Goal: Information Seeking & Learning: Learn about a topic

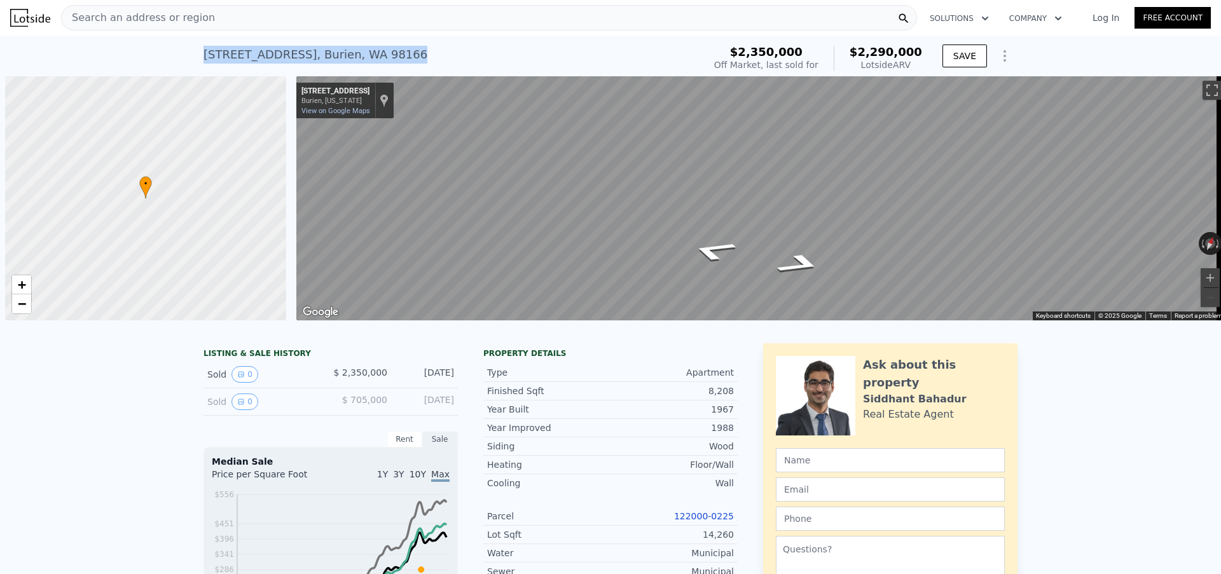
scroll to position [0, 5]
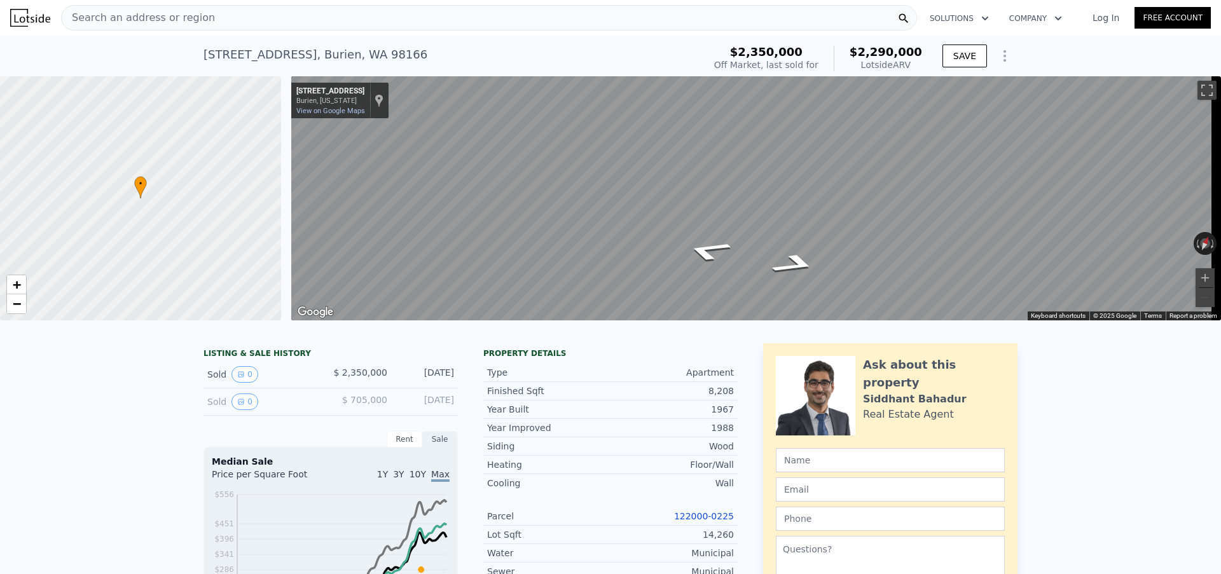
click at [331, 21] on div "Search an address or region" at bounding box center [489, 17] width 856 height 25
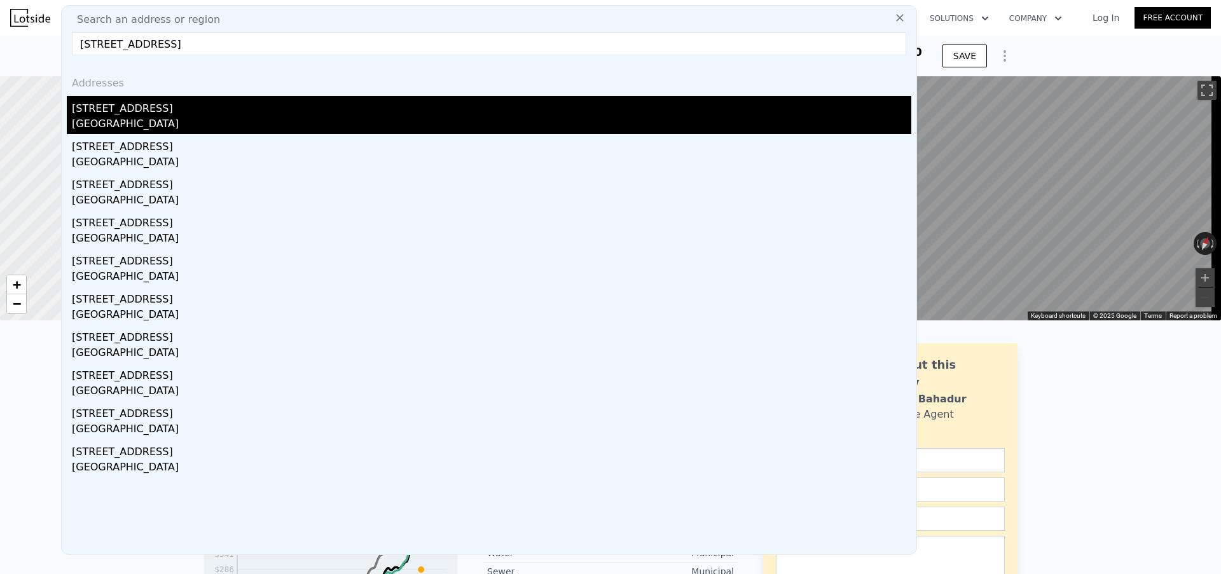
type input "[STREET_ADDRESS]"
click at [192, 110] on div "[STREET_ADDRESS]" at bounding box center [492, 106] width 840 height 20
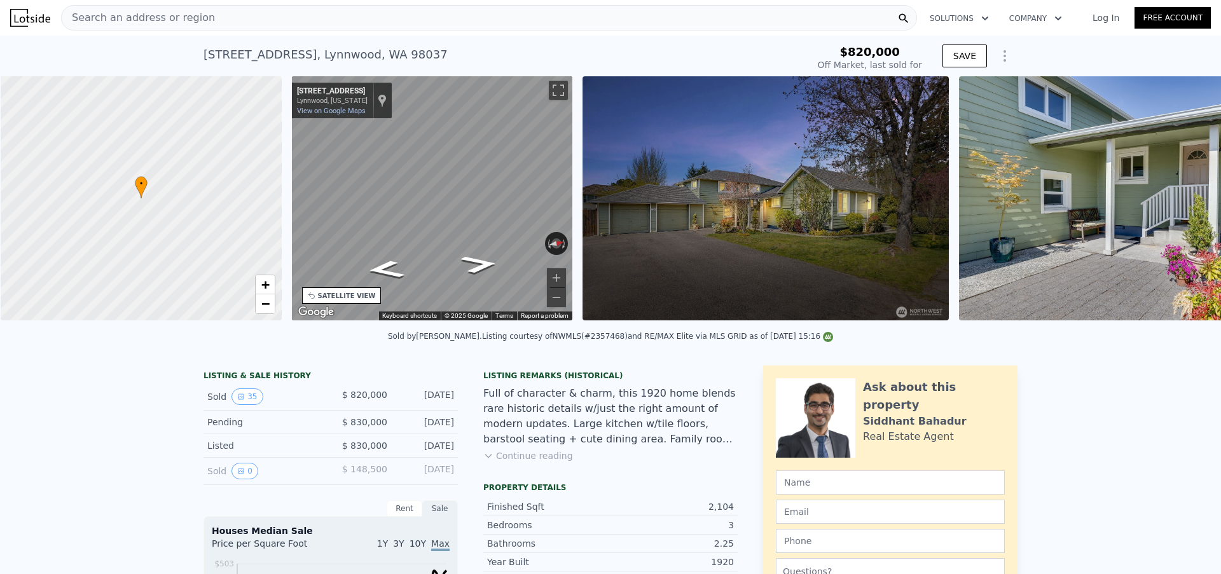
scroll to position [0, 5]
click at [352, 22] on div "Search an address or region" at bounding box center [489, 17] width 856 height 25
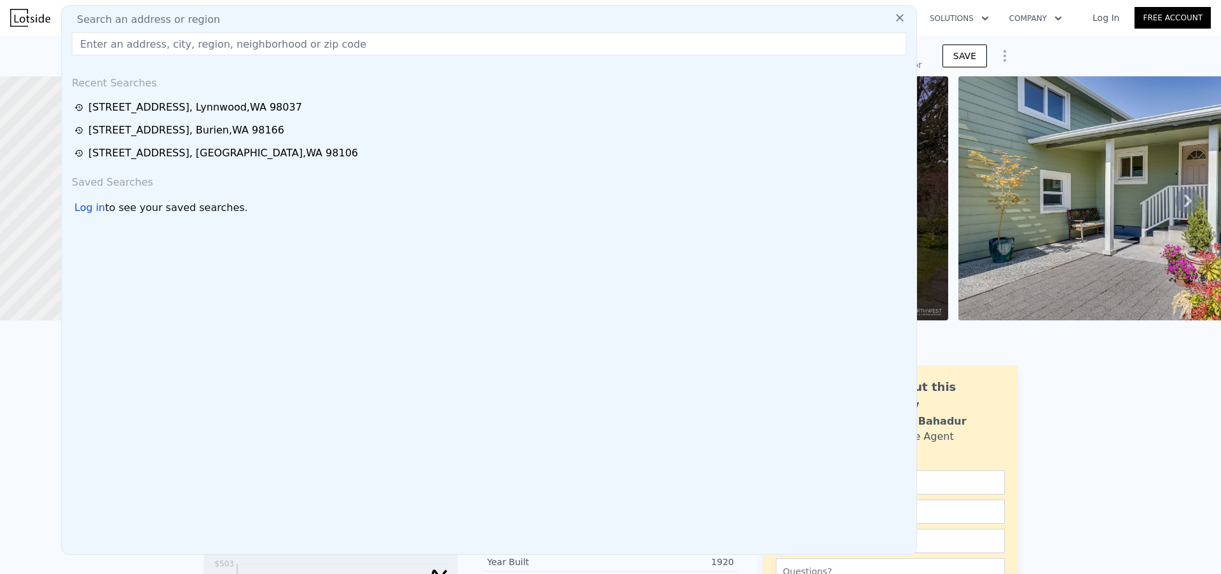
type input "$ 931,000"
type input "-$ 20,601"
type input "[STREET_ADDRESS][US_STATE]"
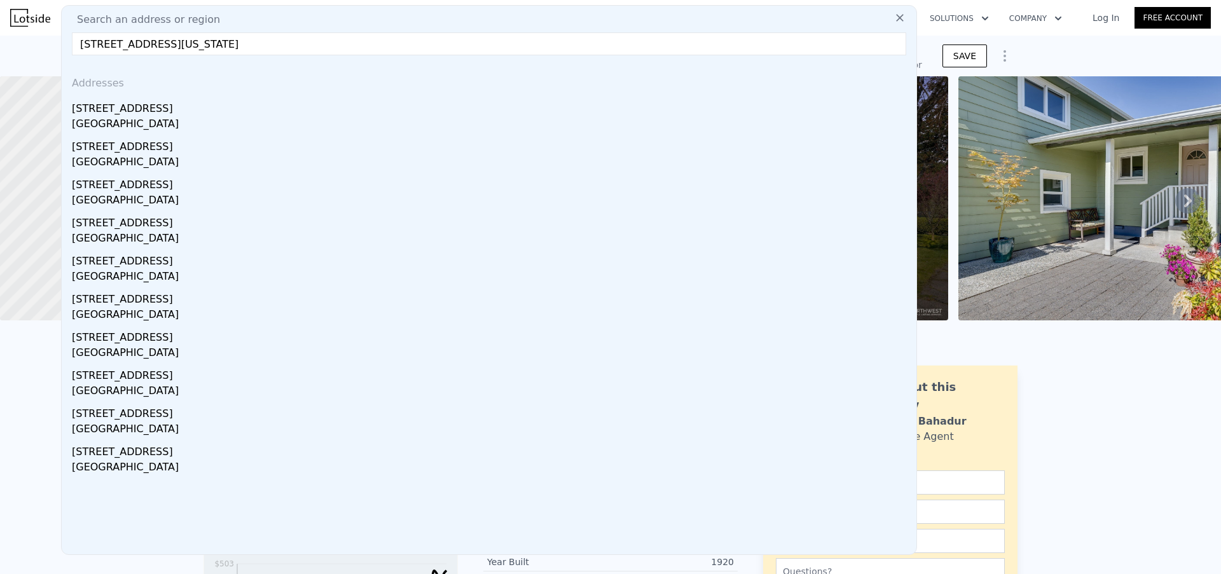
click at [199, 111] on div "[STREET_ADDRESS]" at bounding box center [492, 106] width 840 height 20
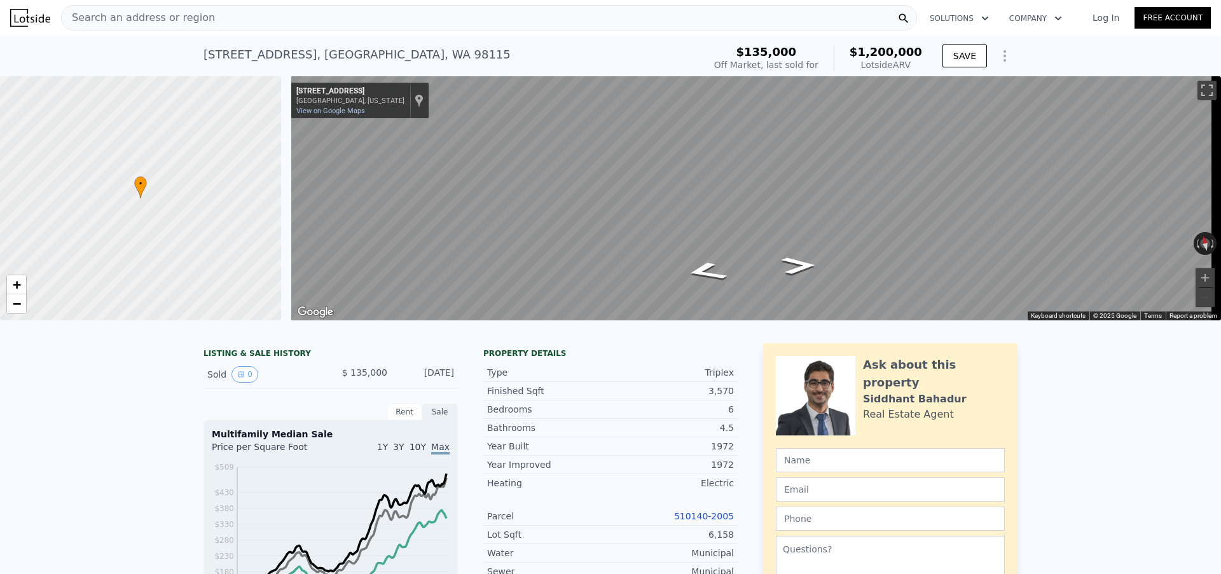
click at [285, 11] on div "Search an address or region" at bounding box center [489, 17] width 856 height 25
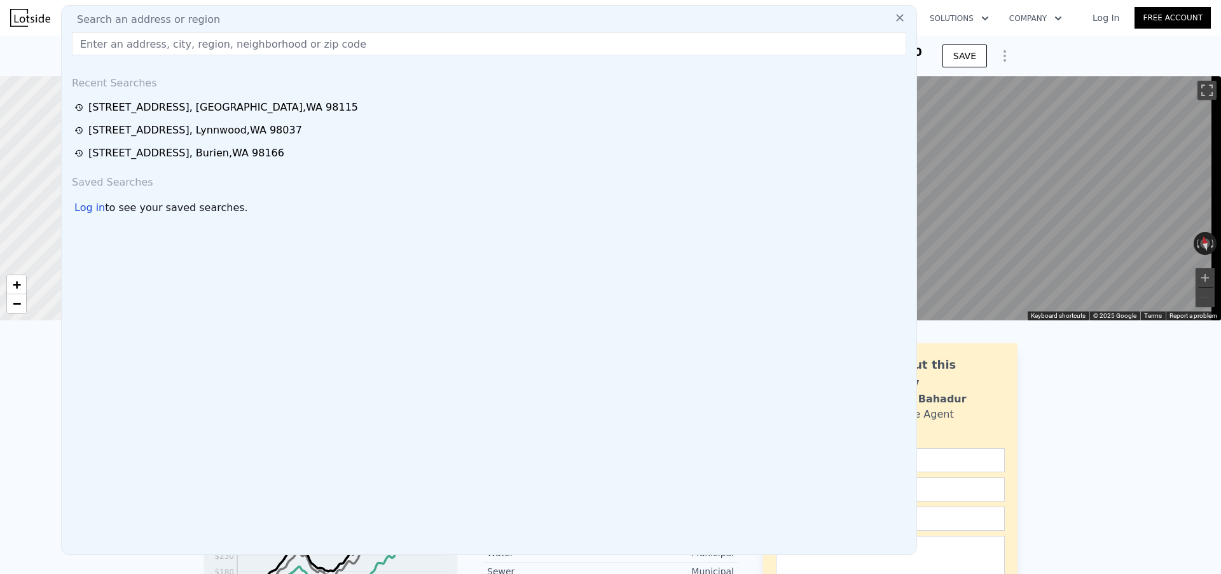
type input "[STREET_ADDRESS]"
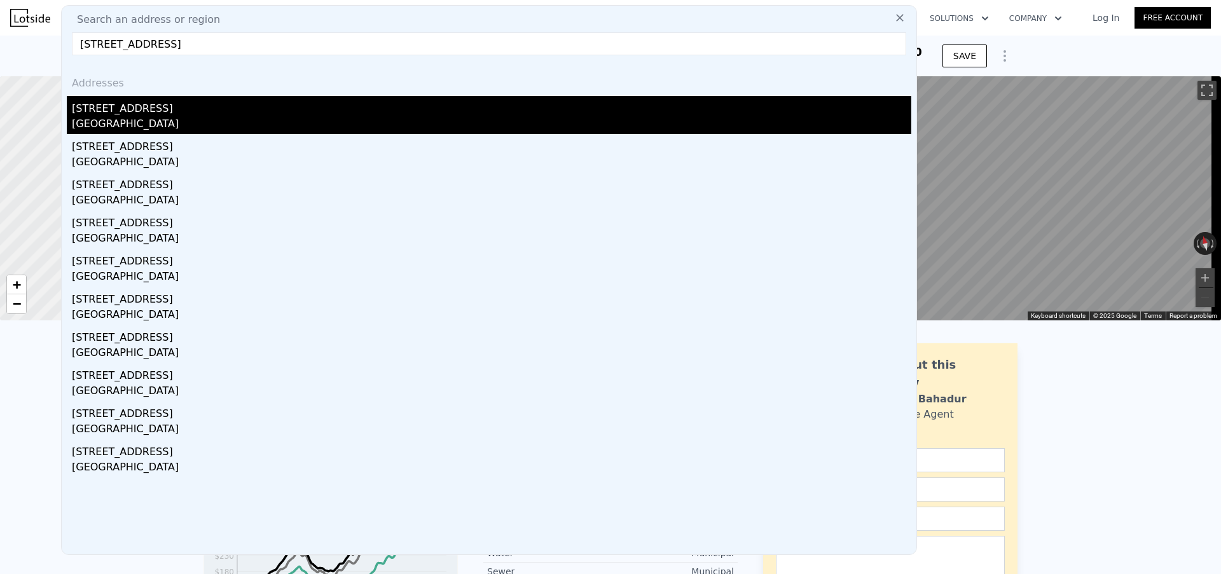
click at [245, 117] on div "[GEOGRAPHIC_DATA]" at bounding box center [492, 125] width 840 height 18
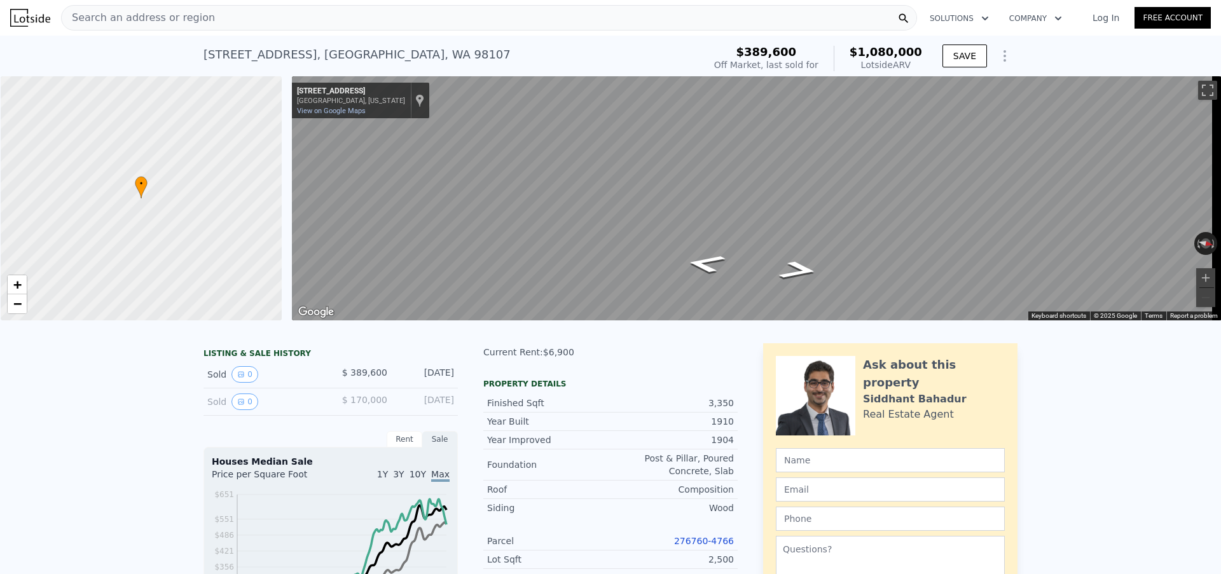
scroll to position [0, 5]
drag, startPoint x: 511, startPoint y: 337, endPoint x: 572, endPoint y: 337, distance: 61.7
click at [572, 333] on div at bounding box center [610, 327] width 1221 height 13
click at [709, 266] on icon "Go South, 17th Ave NW" at bounding box center [704, 263] width 73 height 27
click at [788, 245] on icon "Go North, 17th Ave NW" at bounding box center [786, 246] width 94 height 32
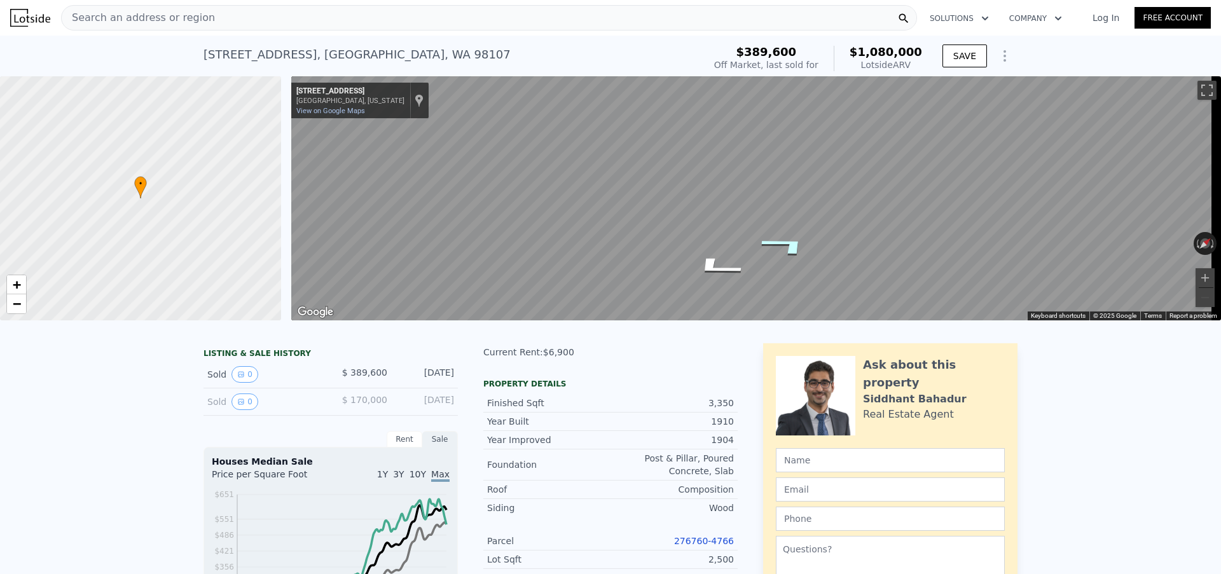
click at [786, 245] on icon "Go North, 17th Ave NW" at bounding box center [786, 246] width 94 height 32
click at [696, 266] on icon "Go South, 17th Ave NW" at bounding box center [704, 259] width 65 height 27
click at [360, 11] on div "Search an address or region" at bounding box center [489, 17] width 856 height 25
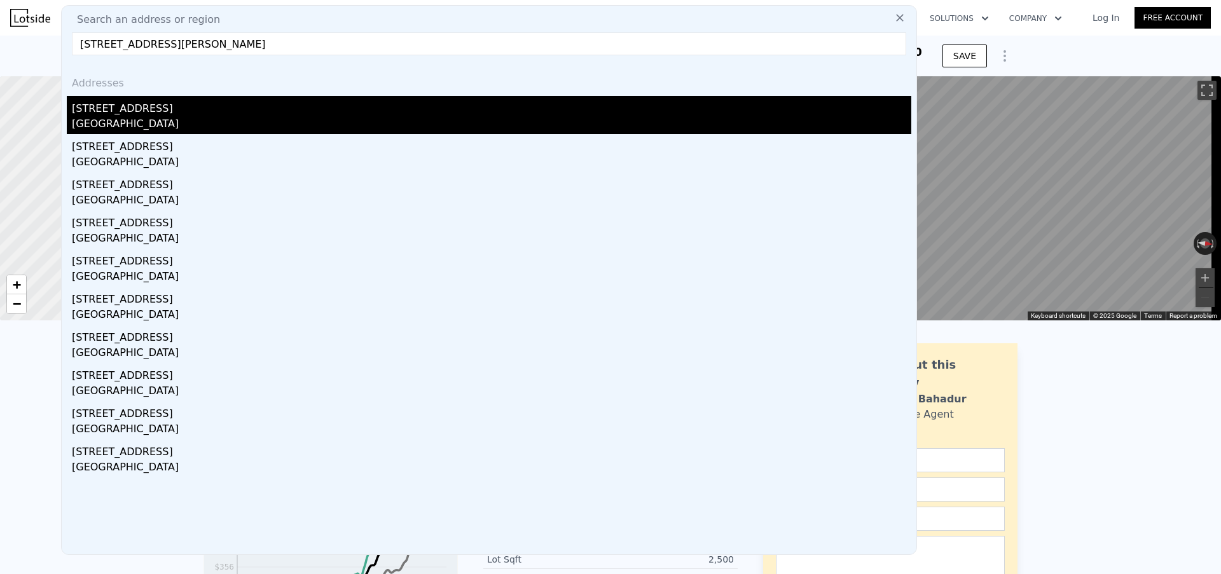
type input "[STREET_ADDRESS][PERSON_NAME]"
click at [258, 112] on div "[STREET_ADDRESS]" at bounding box center [492, 106] width 840 height 20
type input "3"
type input "2.5"
type input "4.5"
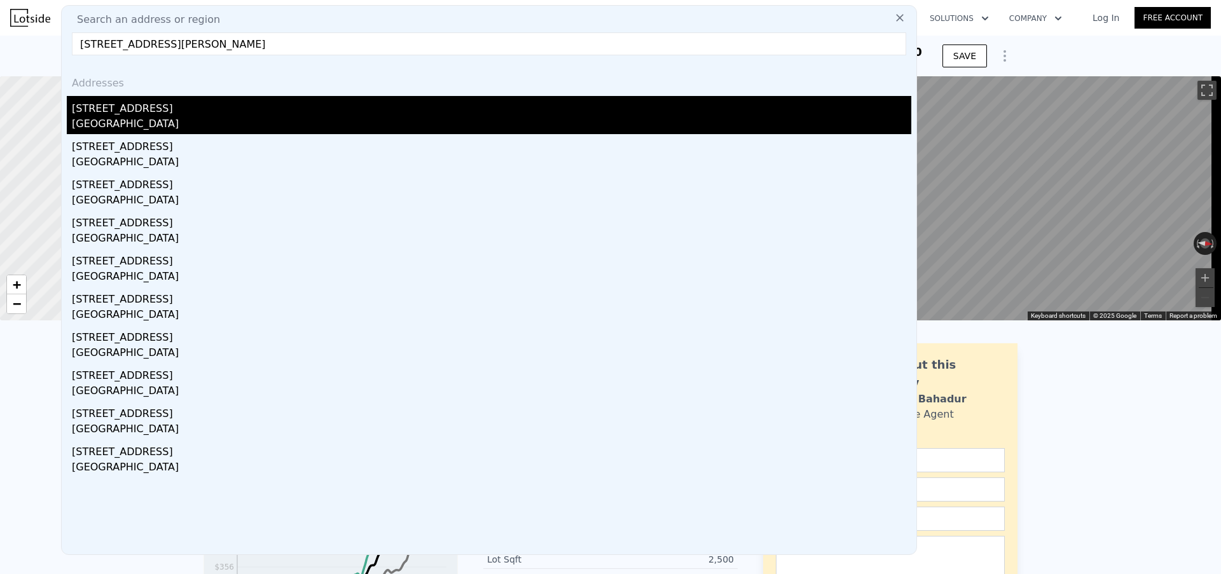
type input "2590"
type input "4580"
type input "8409"
type input "16117"
type input "$ 2,406,000"
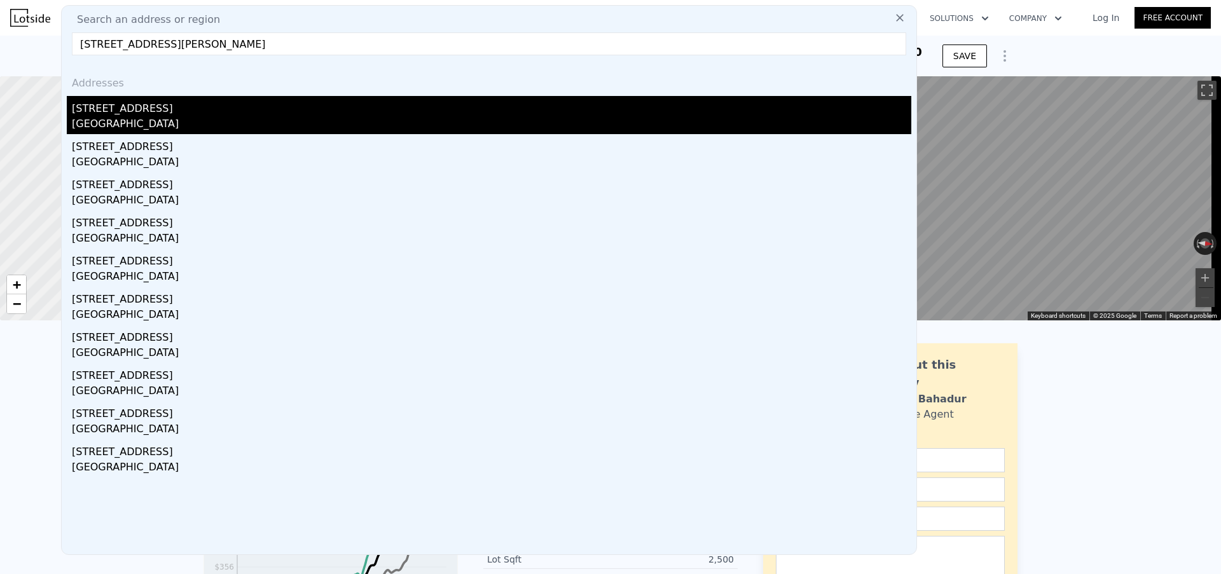
type input "$ 1,834,883"
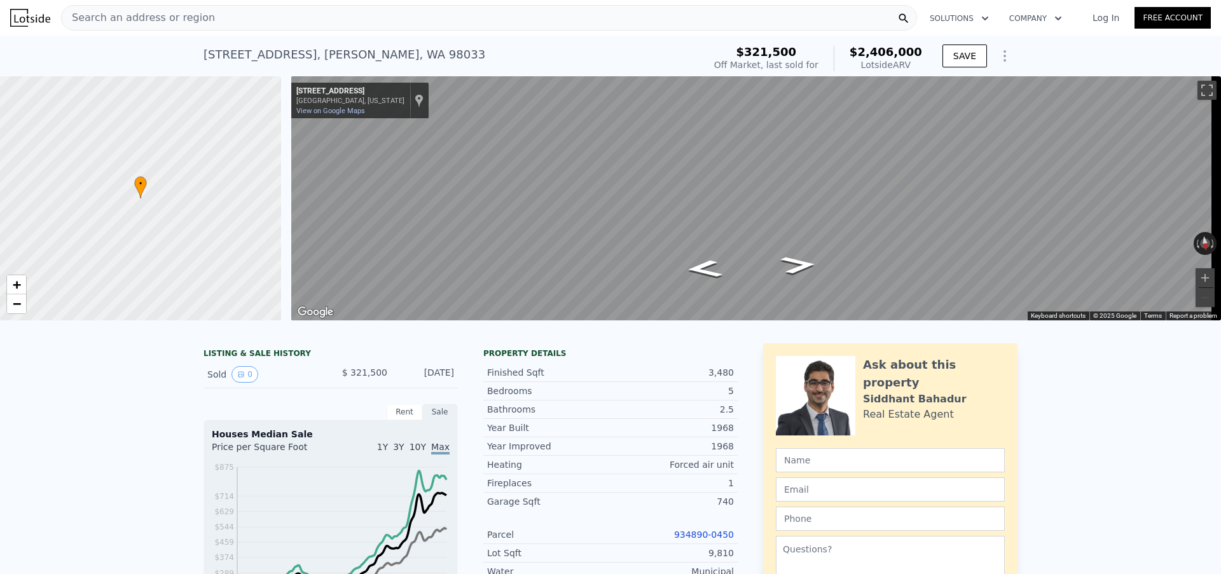
type input "$ 2,404,000"
type input "$ 1,833,060"
checkbox input "true"
click at [329, 18] on div "Search an address or region" at bounding box center [489, 17] width 856 height 25
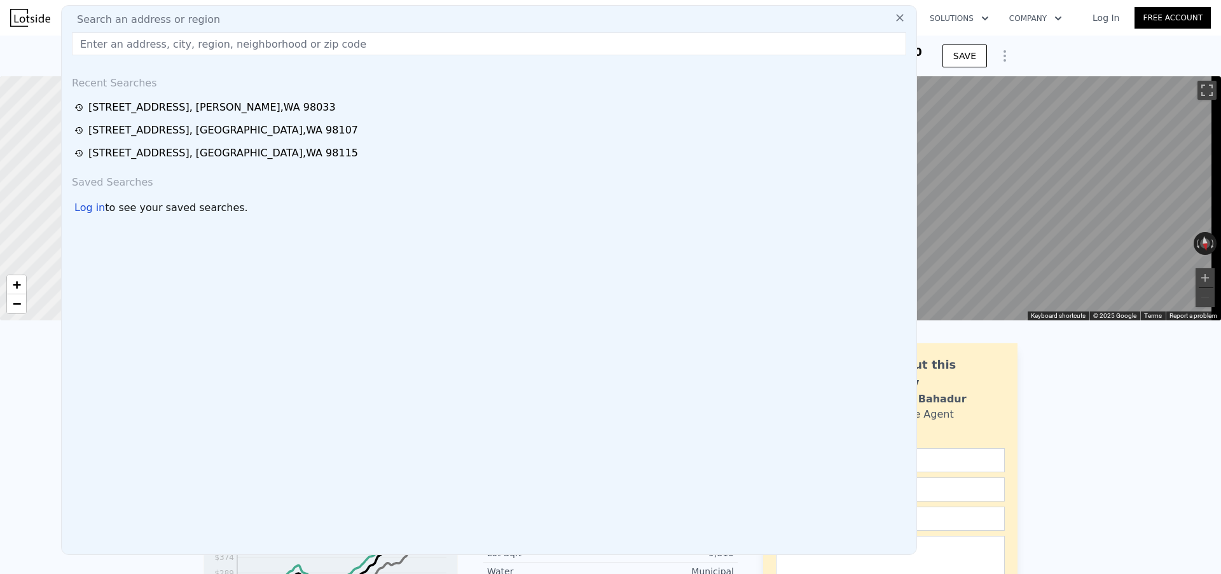
type input "[STREET_ADDRESS]"
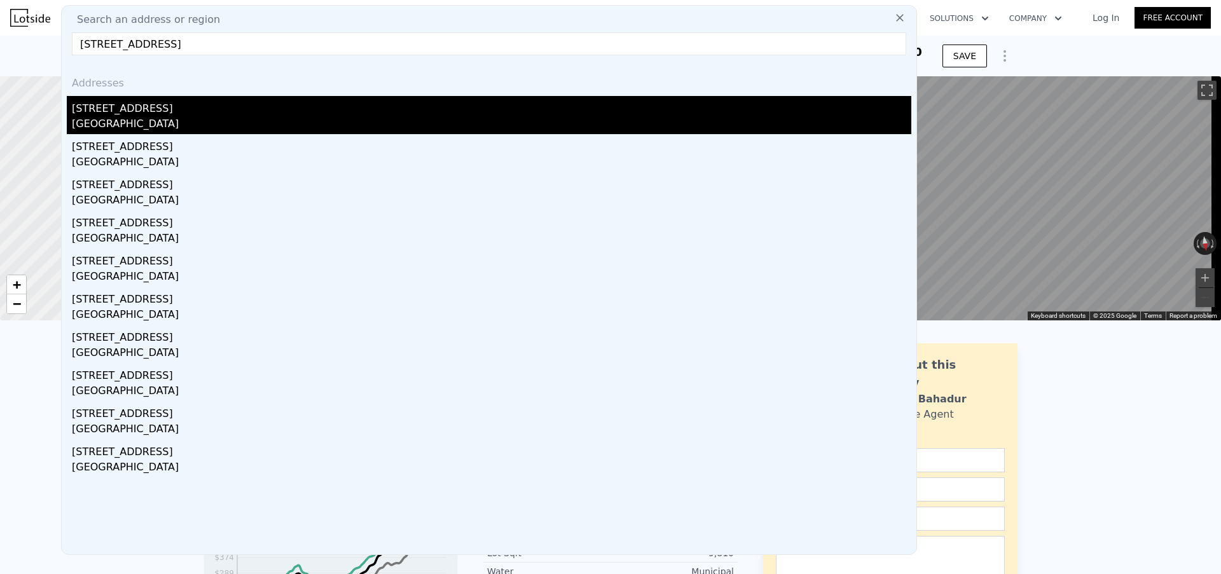
click at [170, 111] on div "[STREET_ADDRESS]" at bounding box center [492, 106] width 840 height 20
type input "2"
type input "4"
type input "1"
type input "2.25"
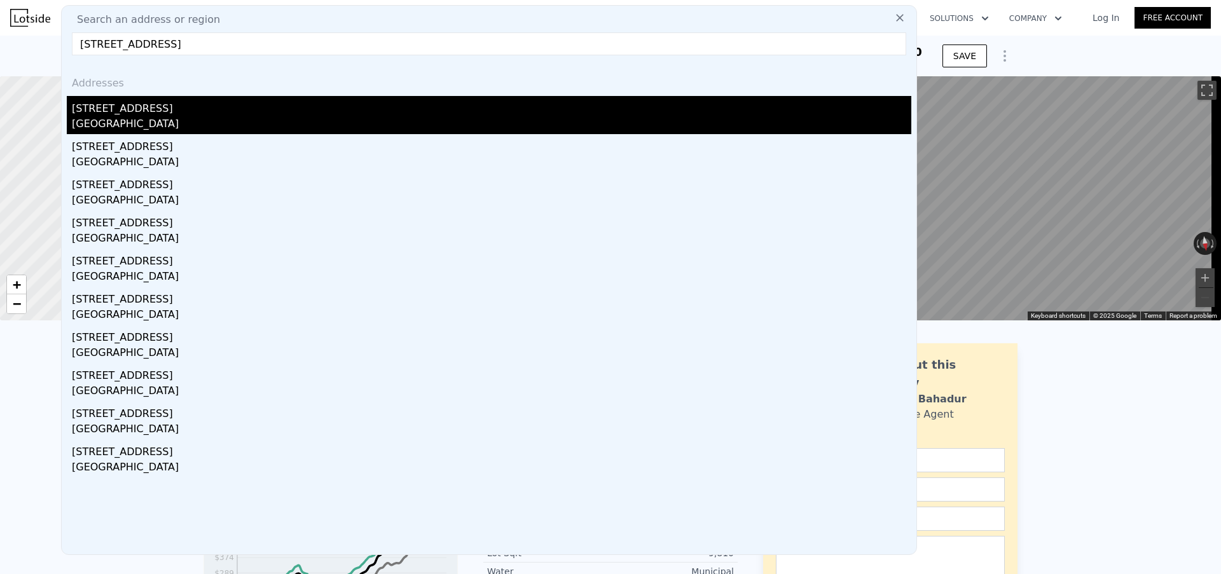
type input "1220"
type input "1960"
type input "2800"
type input "7192"
type input "$ 949,000"
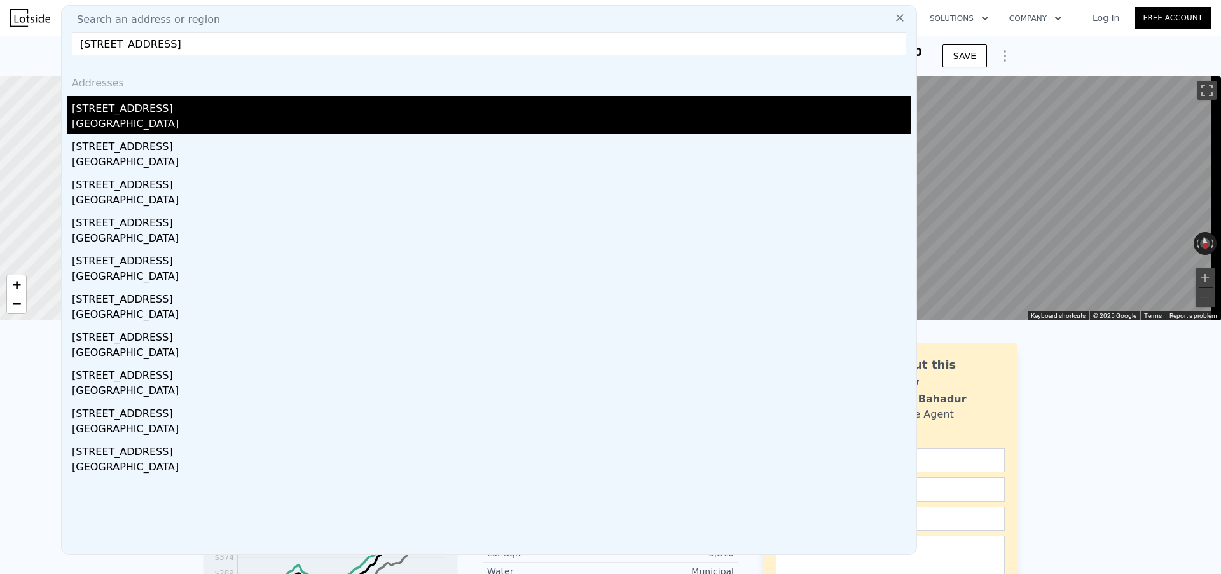
type input "7"
type input "$ 29,999"
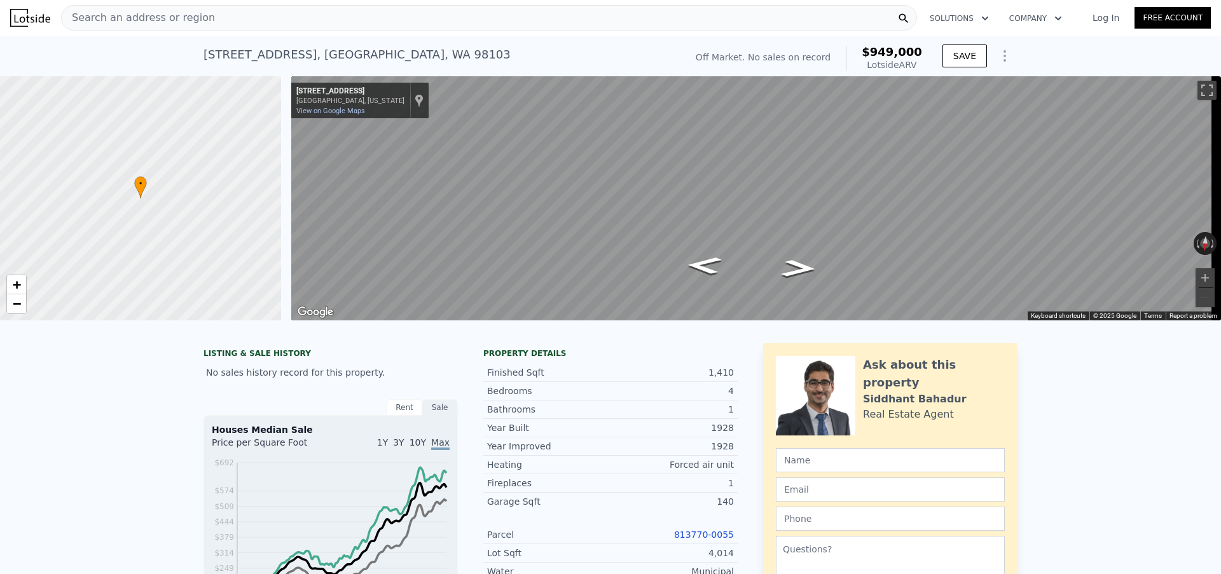
scroll to position [107, 0]
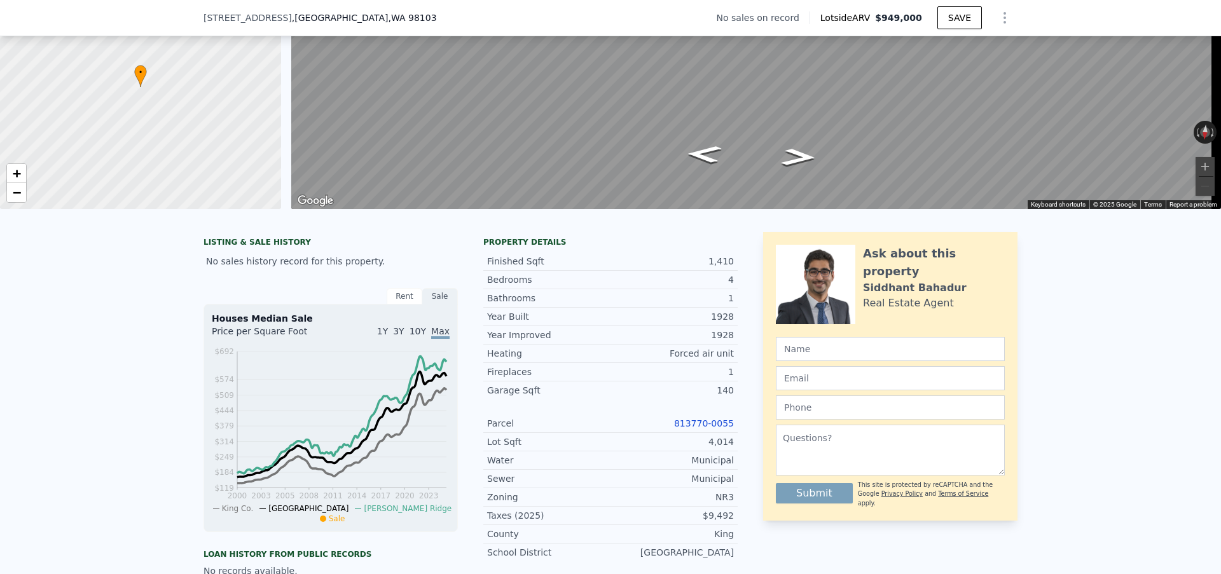
click at [686, 429] on link "813770-0055" at bounding box center [704, 423] width 60 height 10
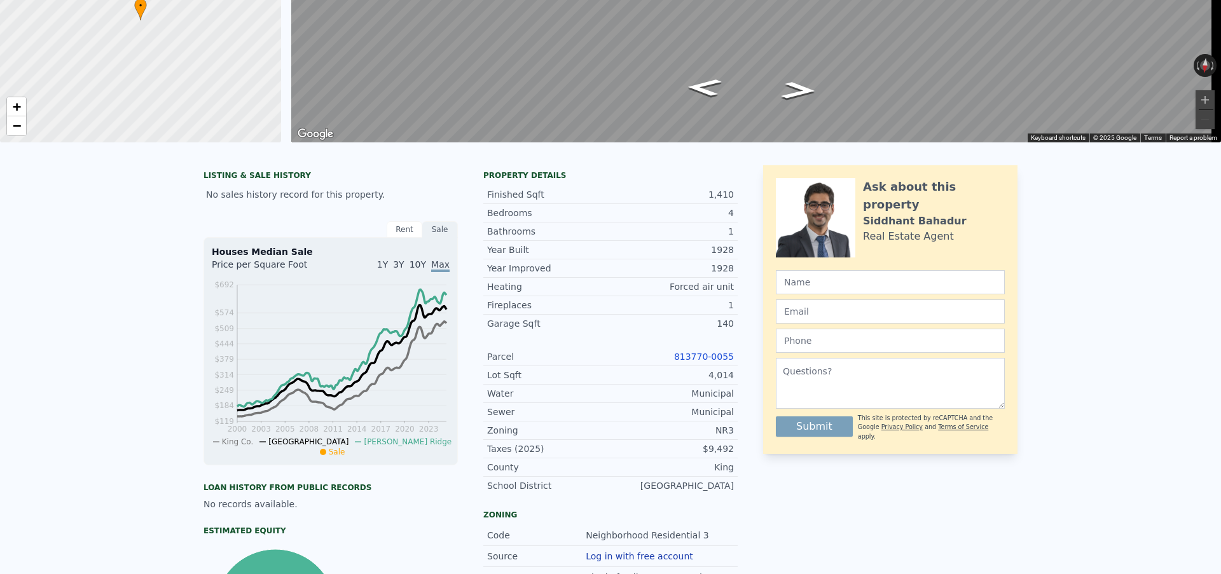
scroll to position [4, 0]
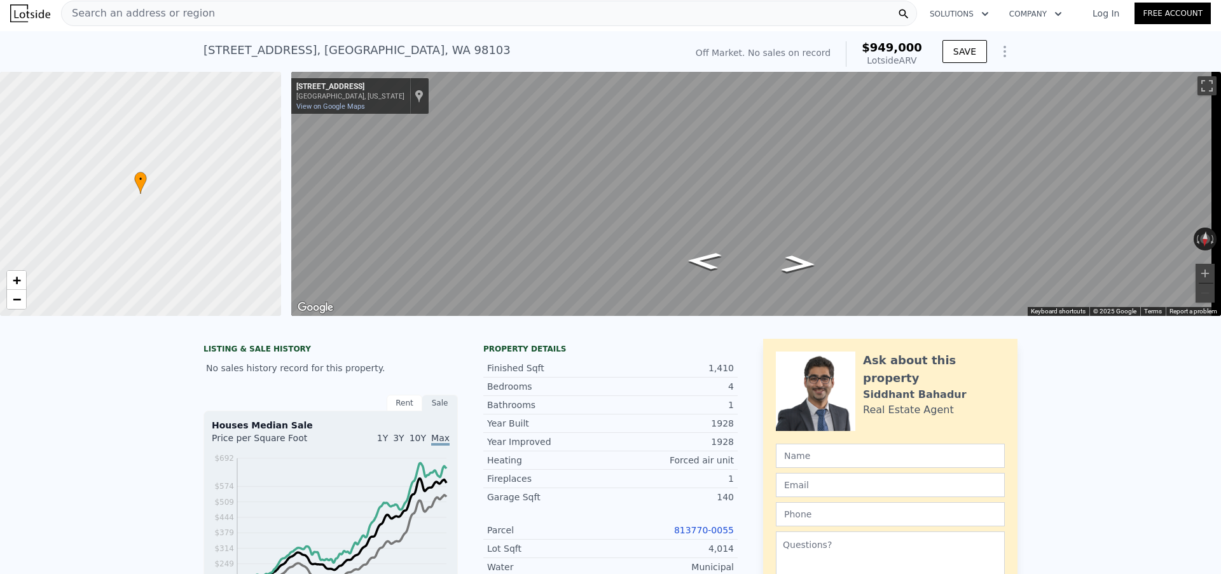
click at [265, 8] on div "Search an address or region" at bounding box center [489, 13] width 856 height 25
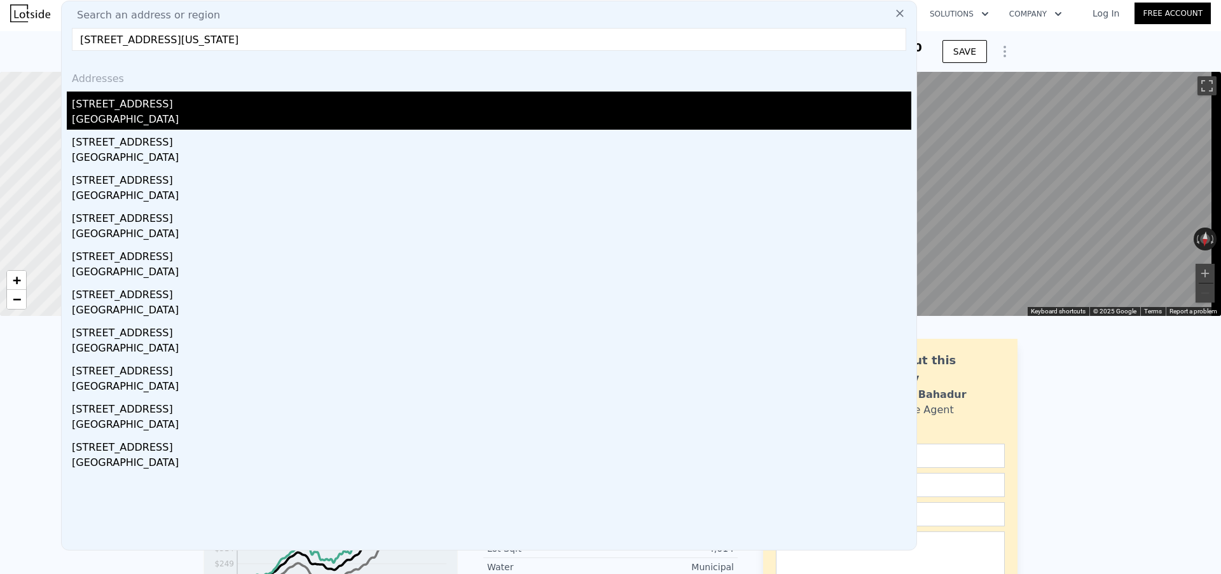
type input "[STREET_ADDRESS][US_STATE]"
click at [252, 114] on div "[GEOGRAPHIC_DATA]" at bounding box center [492, 121] width 840 height 18
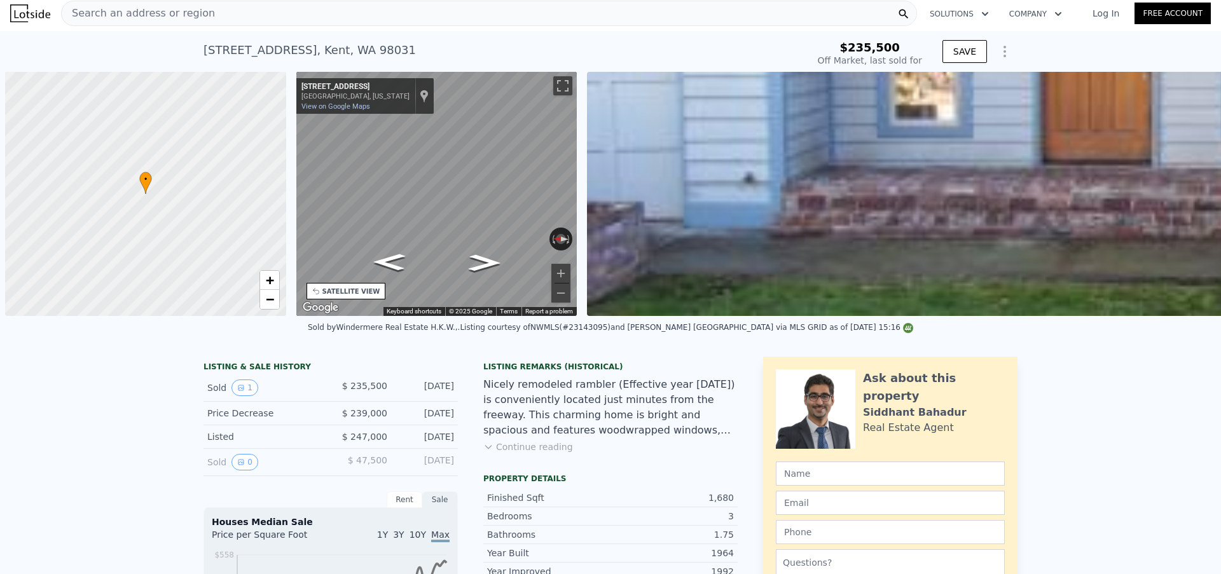
scroll to position [0, 5]
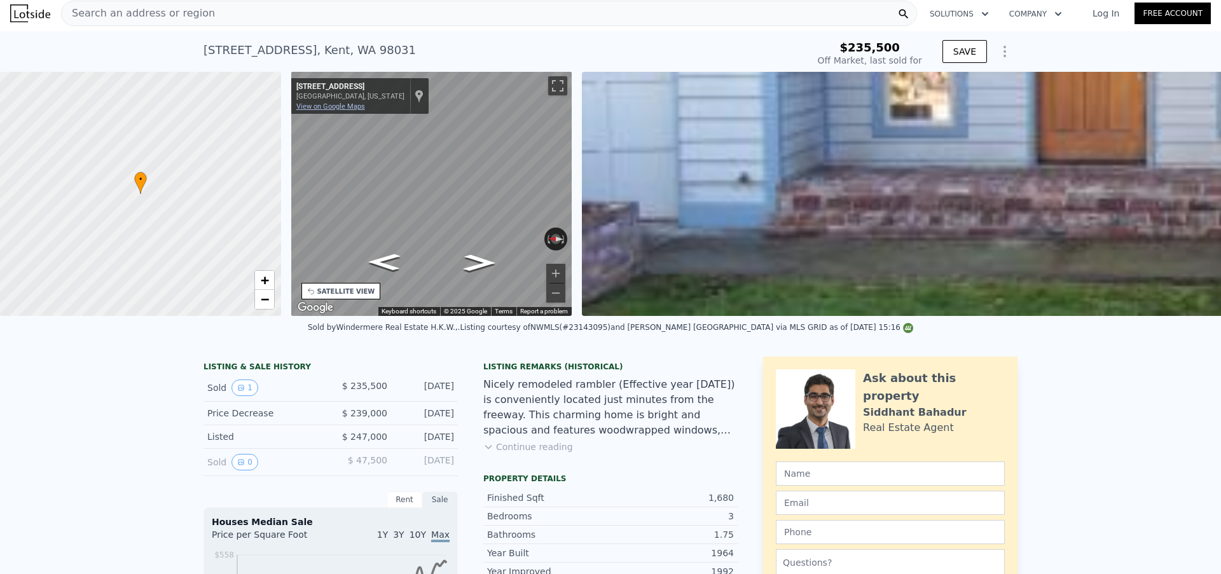
click at [318, 103] on link "View on Google Maps" at bounding box center [330, 106] width 69 height 8
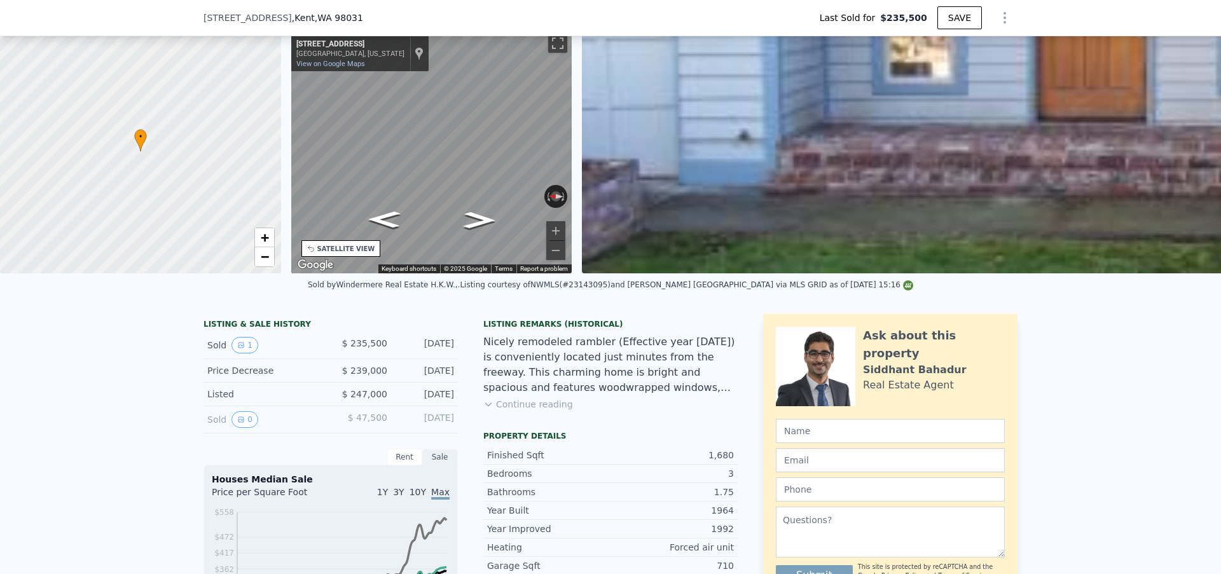
scroll to position [231, 0]
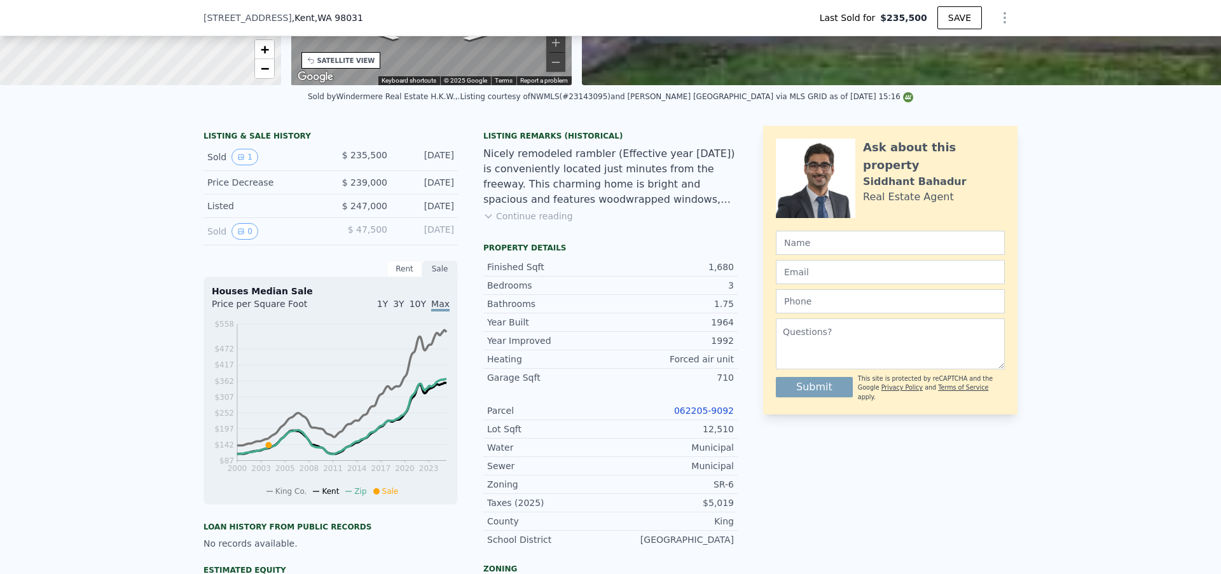
click at [682, 416] on link "062205-9092" at bounding box center [704, 411] width 60 height 10
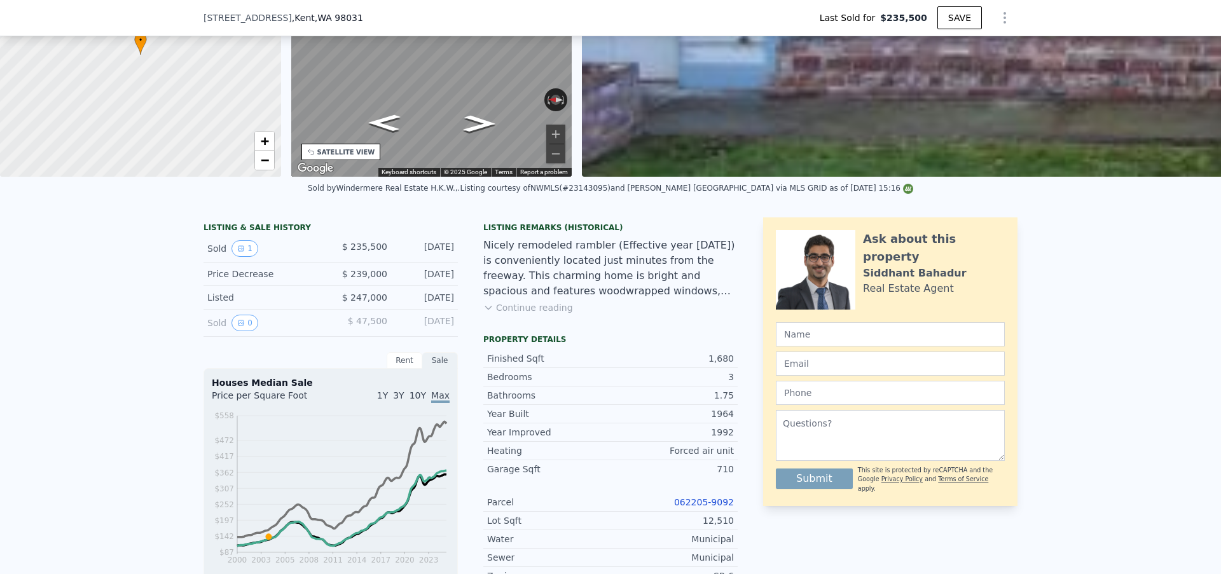
scroll to position [4, 0]
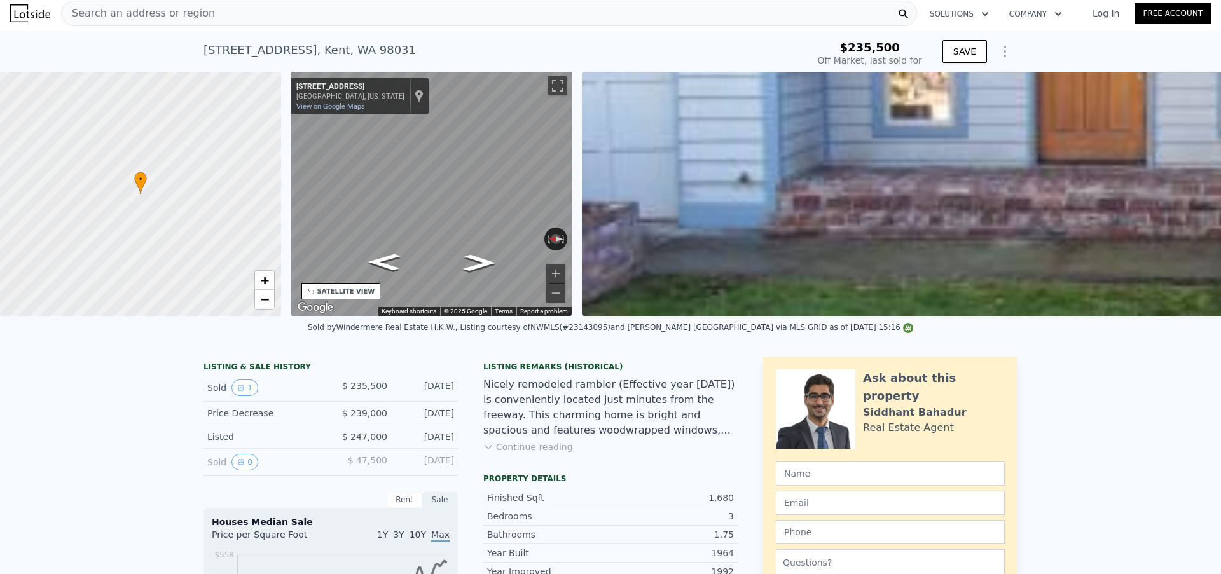
type input "$ 730,000"
type input "$ 424,328"
click at [224, 8] on div "Search an address or region" at bounding box center [489, 13] width 856 height 25
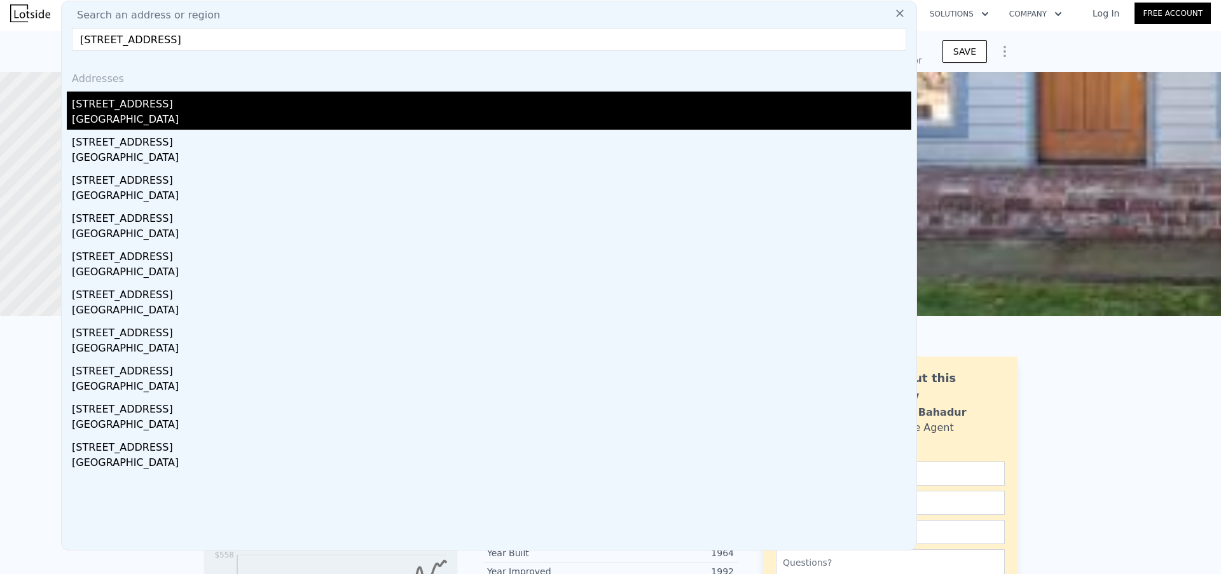
type input "[STREET_ADDRESS]"
click at [214, 112] on div "[GEOGRAPHIC_DATA]" at bounding box center [492, 121] width 840 height 18
type input "5"
type input "0"
type input "3"
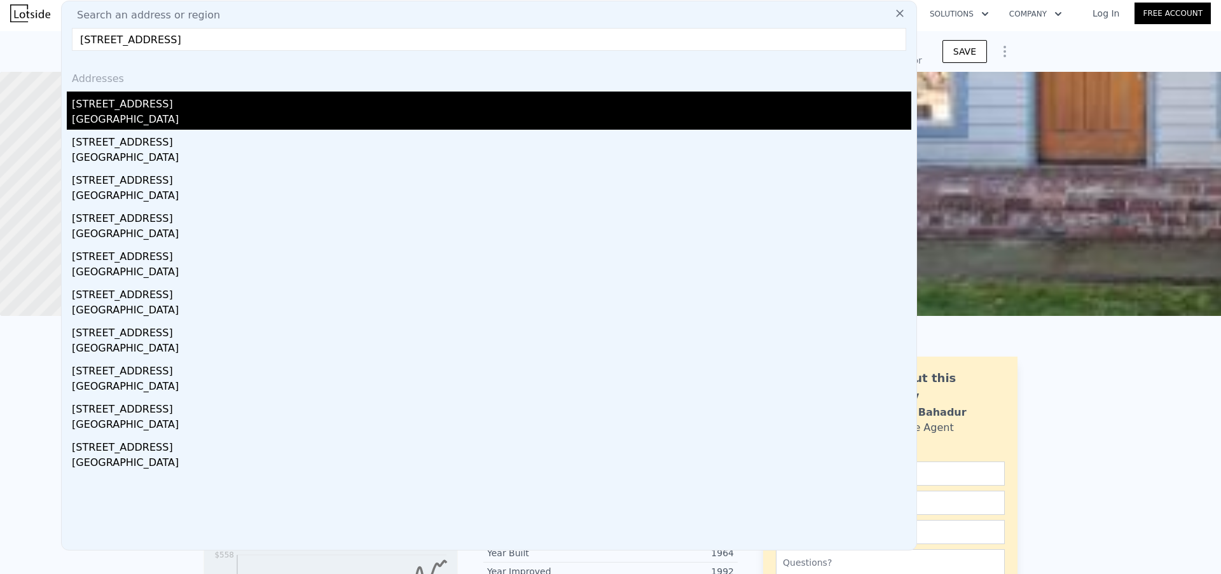
type input "1230"
type input "1932"
type input "9583"
type input "15682"
type input "$ 644,000"
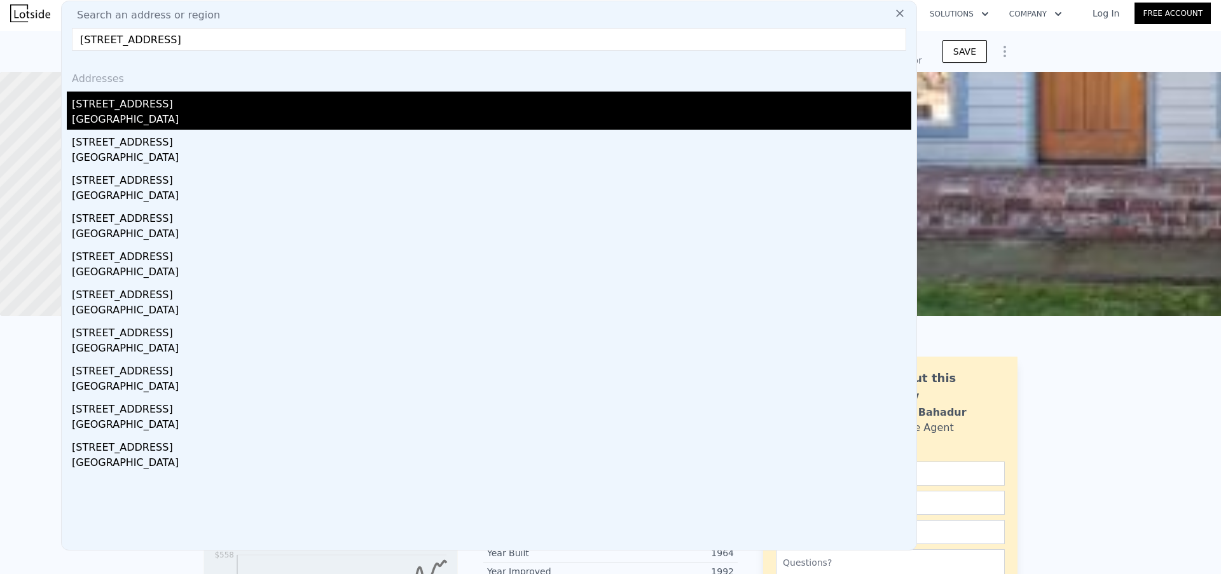
type input "6"
type input "$ 194,253"
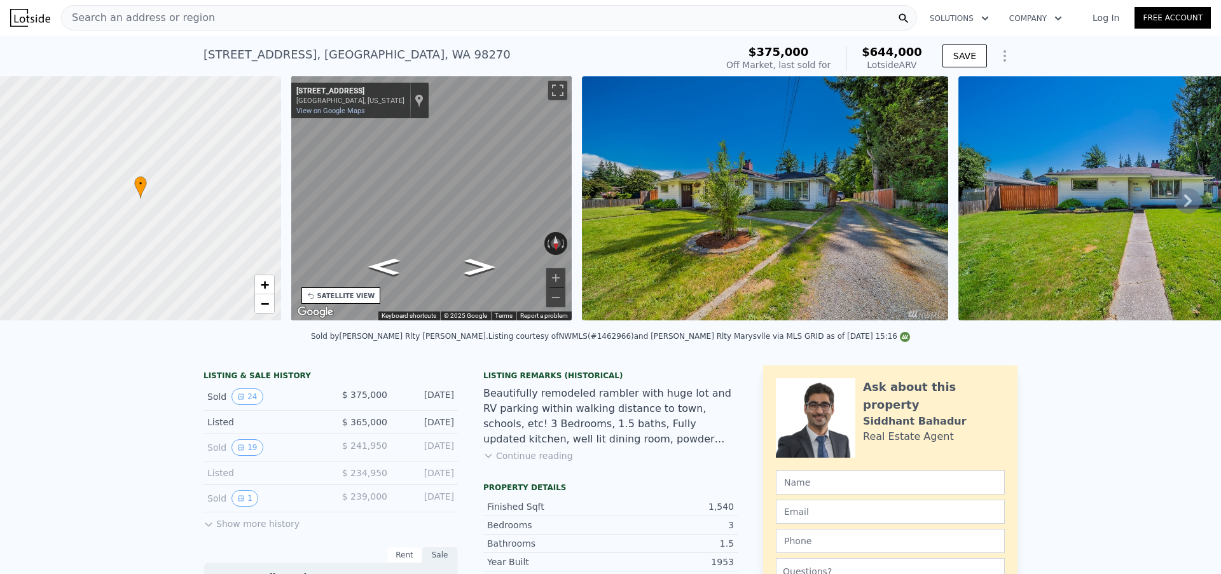
type input "9148"
type input "13504"
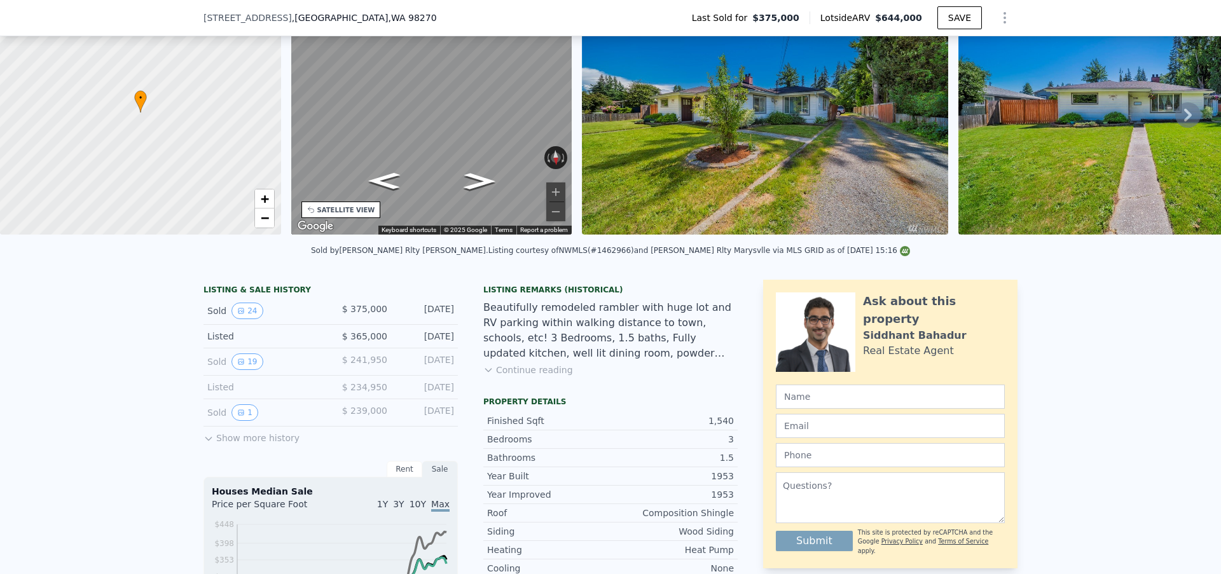
scroll to position [225, 0]
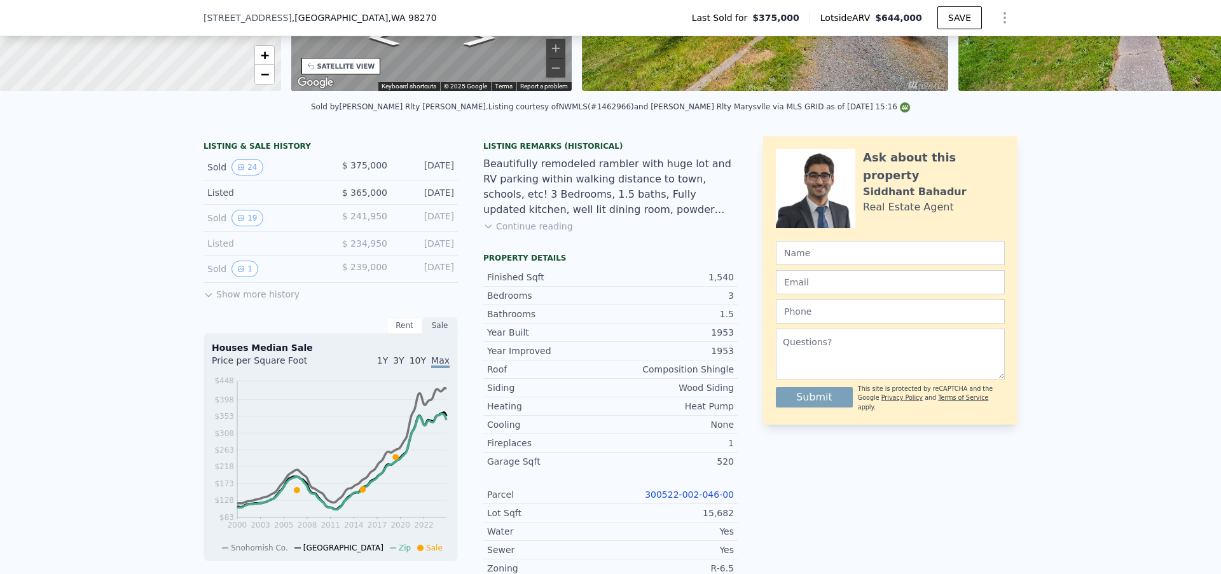
click at [658, 500] on link "300522-002-046-00" at bounding box center [689, 495] width 89 height 10
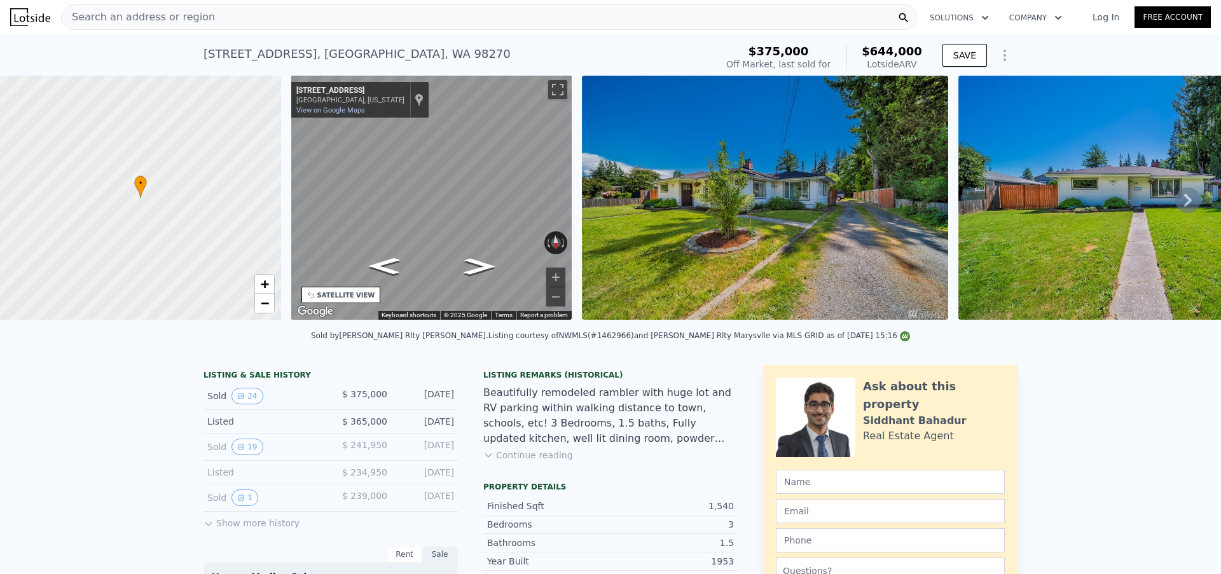
scroll to position [0, 0]
click at [247, 18] on div "Search an address or region" at bounding box center [489, 17] width 856 height 25
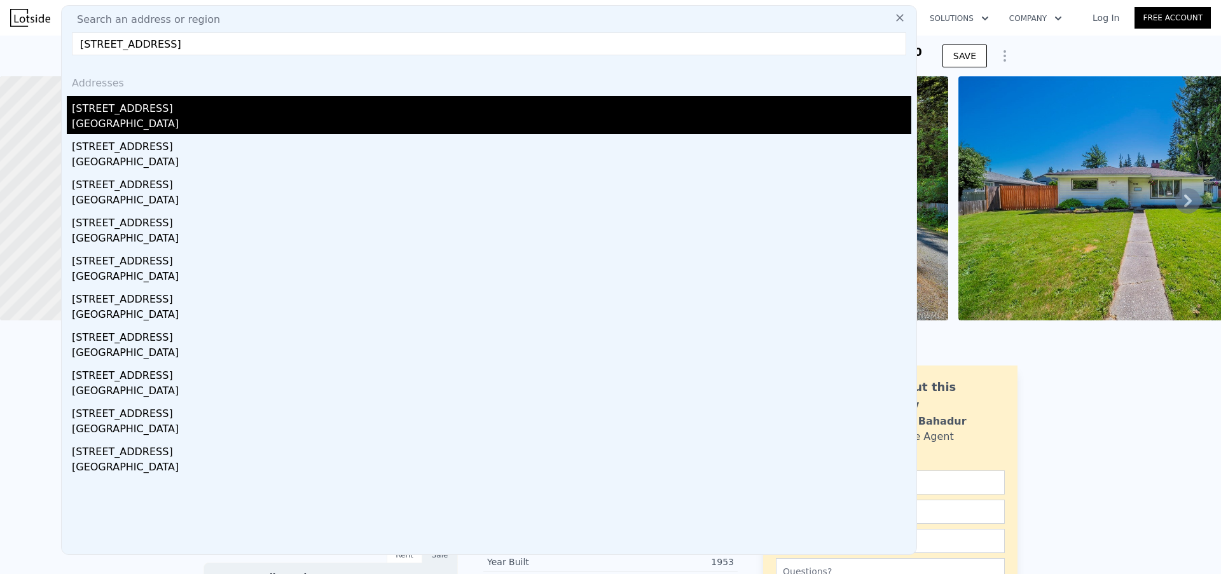
type input "[STREET_ADDRESS]"
click at [235, 118] on div "[GEOGRAPHIC_DATA]" at bounding box center [492, 125] width 840 height 18
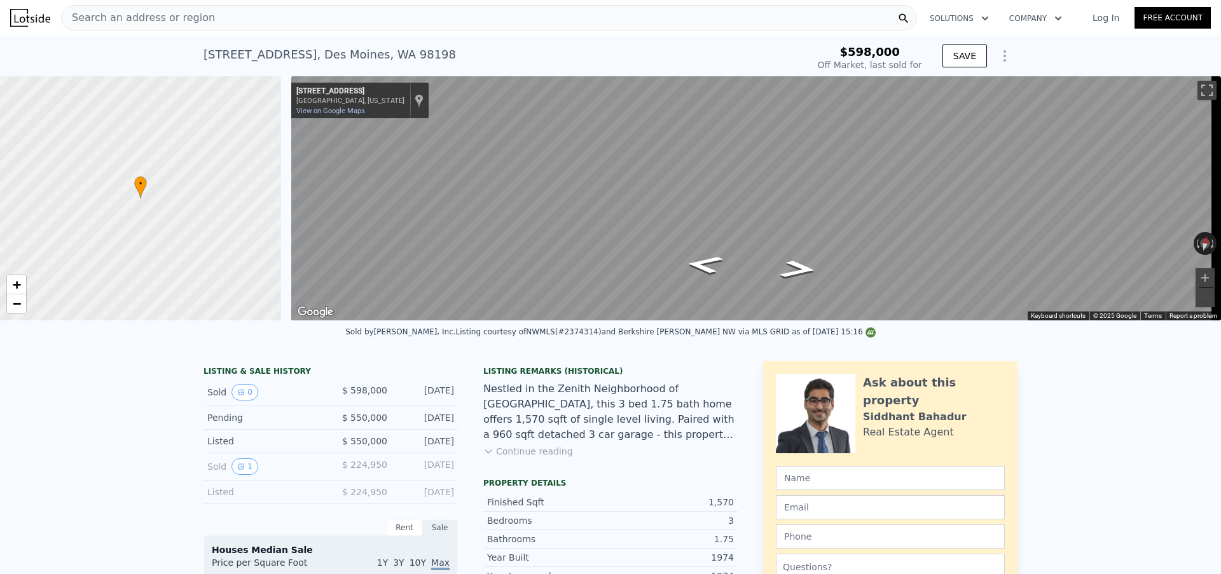
click at [281, 27] on div "Search an address or region" at bounding box center [489, 17] width 856 height 25
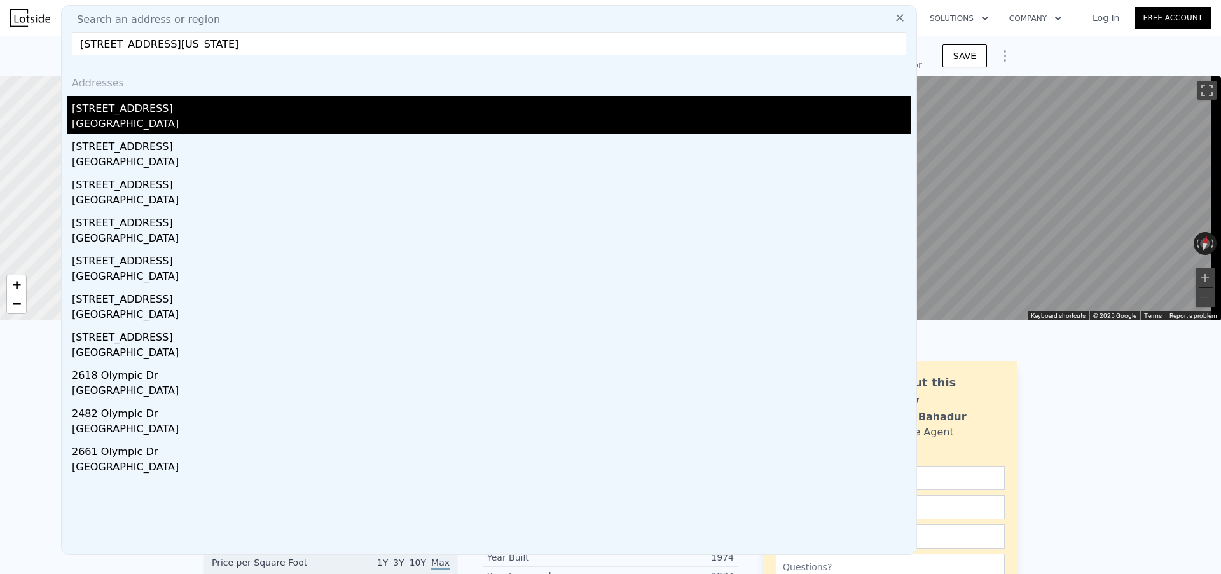
type input "[STREET_ADDRESS][US_STATE]"
click at [259, 107] on div "[STREET_ADDRESS]" at bounding box center [492, 106] width 840 height 20
